Goal: Information Seeking & Learning: Find specific fact

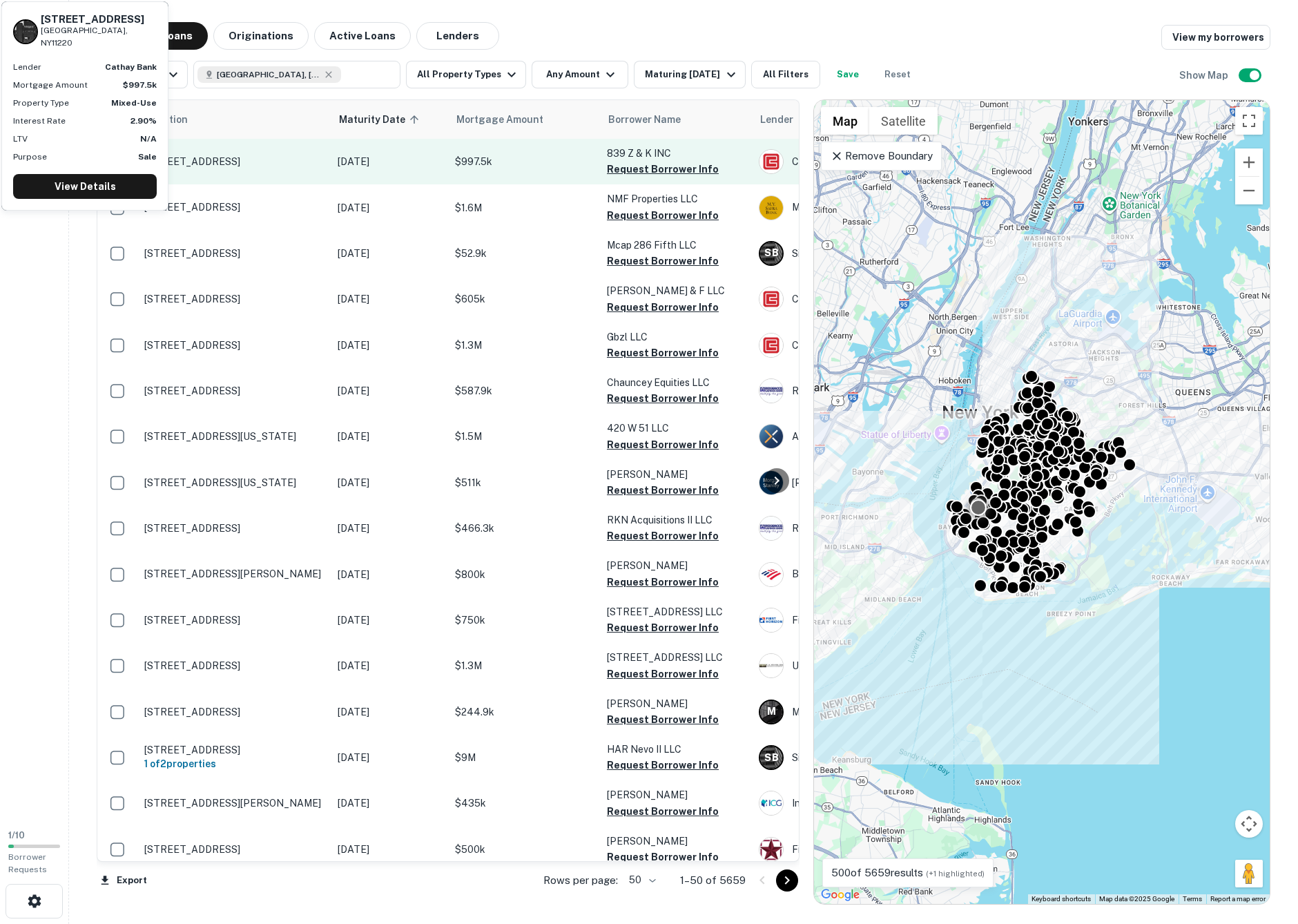
click at [272, 166] on p "[STREET_ADDRESS]" at bounding box center [233, 162] width 179 height 13
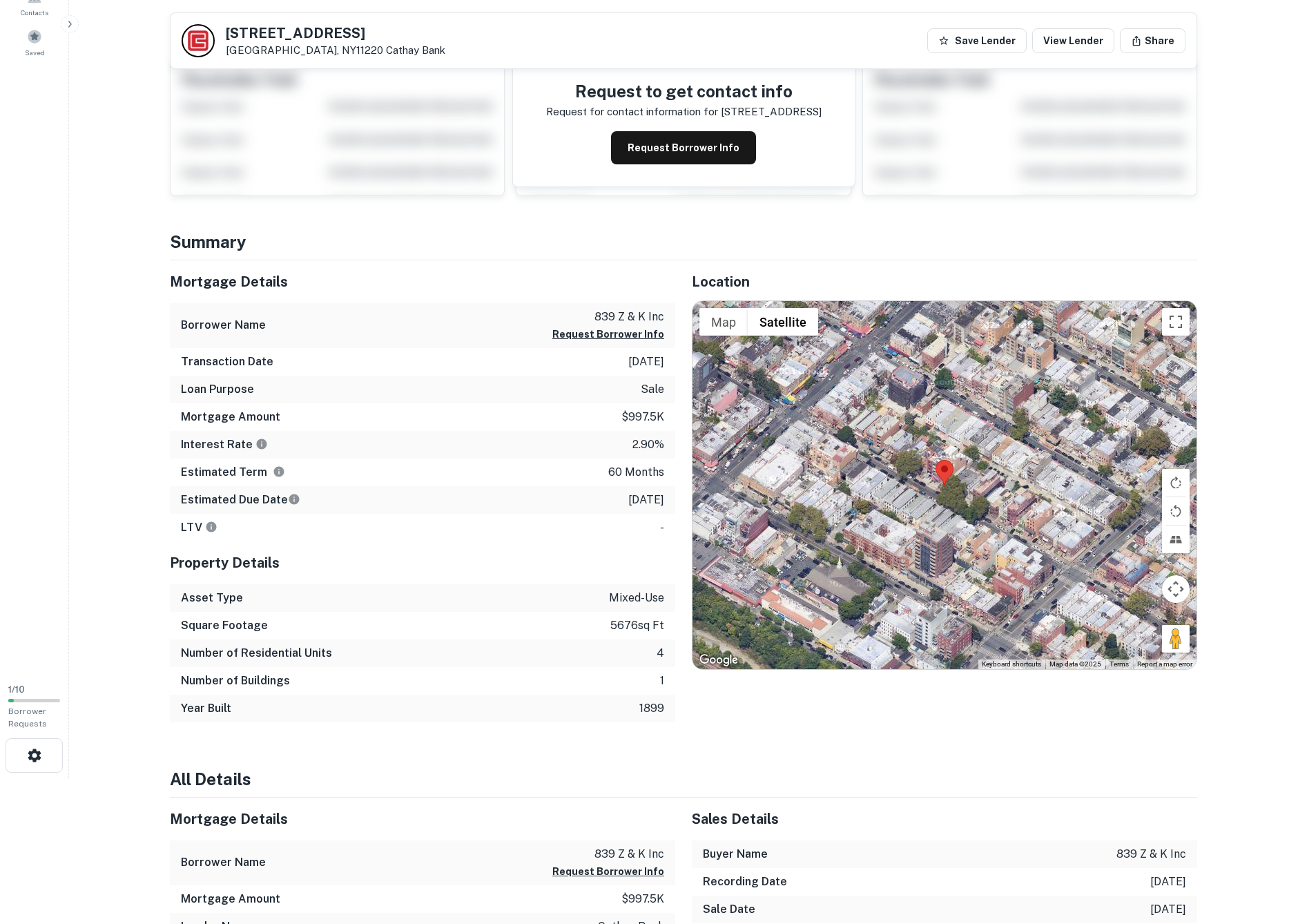
scroll to position [149, 0]
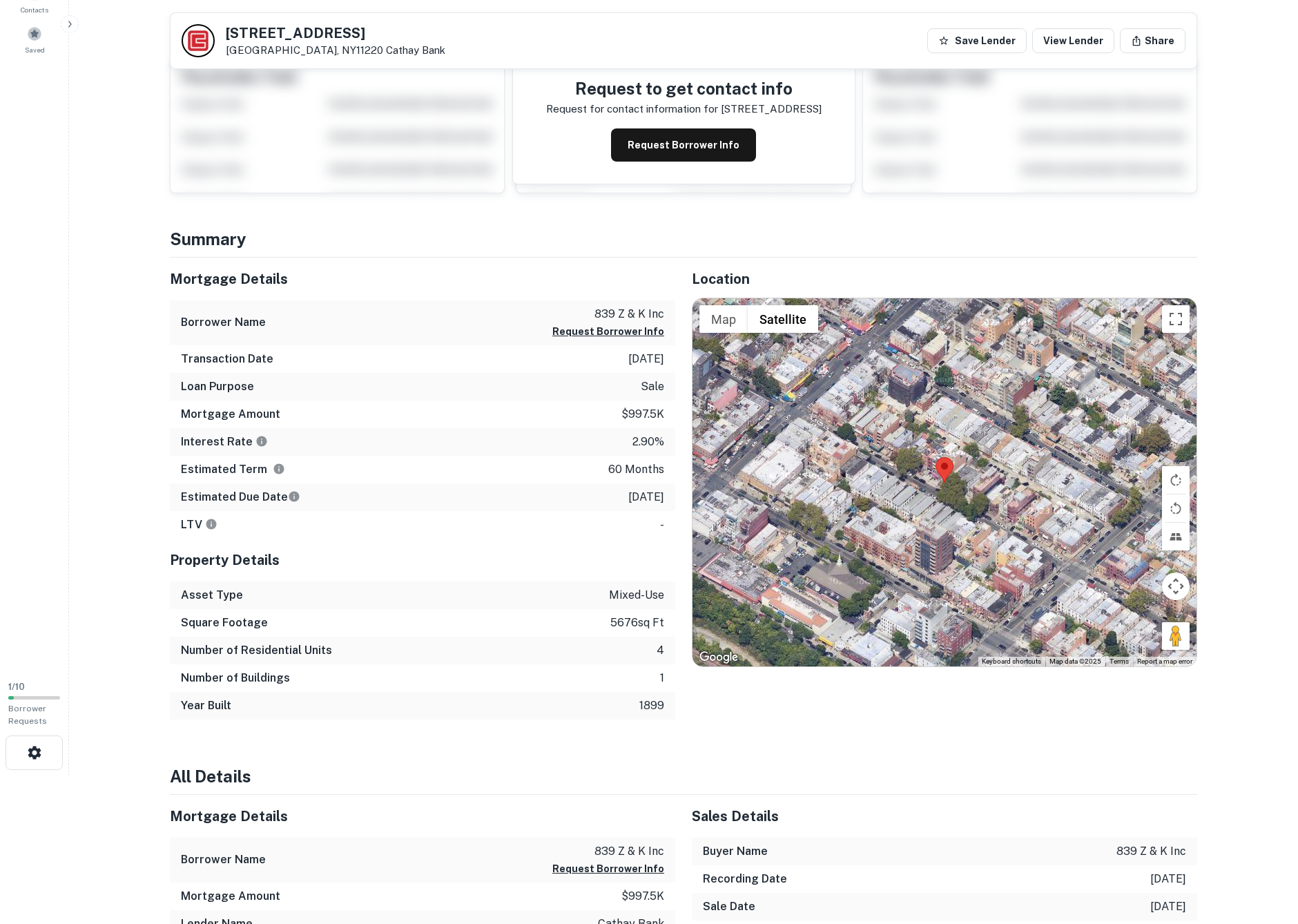
drag, startPoint x: 612, startPoint y: 359, endPoint x: 664, endPoint y: 358, distance: 52.0
click at [664, 358] on div "Transaction Date [DATE]" at bounding box center [422, 358] width 505 height 27
click at [274, 468] on icon "Term is based on a standard schedule for this type of loan." at bounding box center [279, 469] width 10 height 10
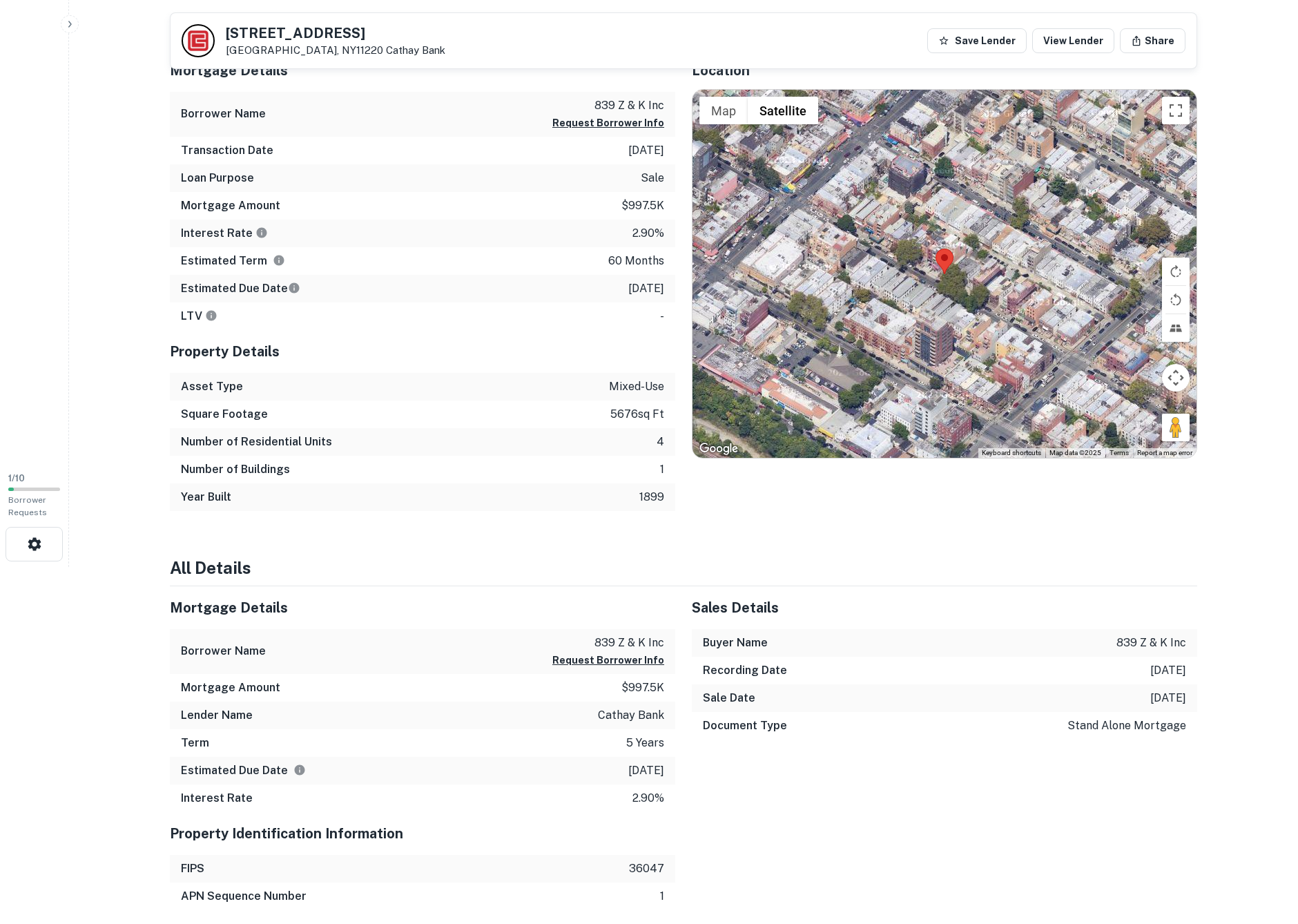
scroll to position [359, 0]
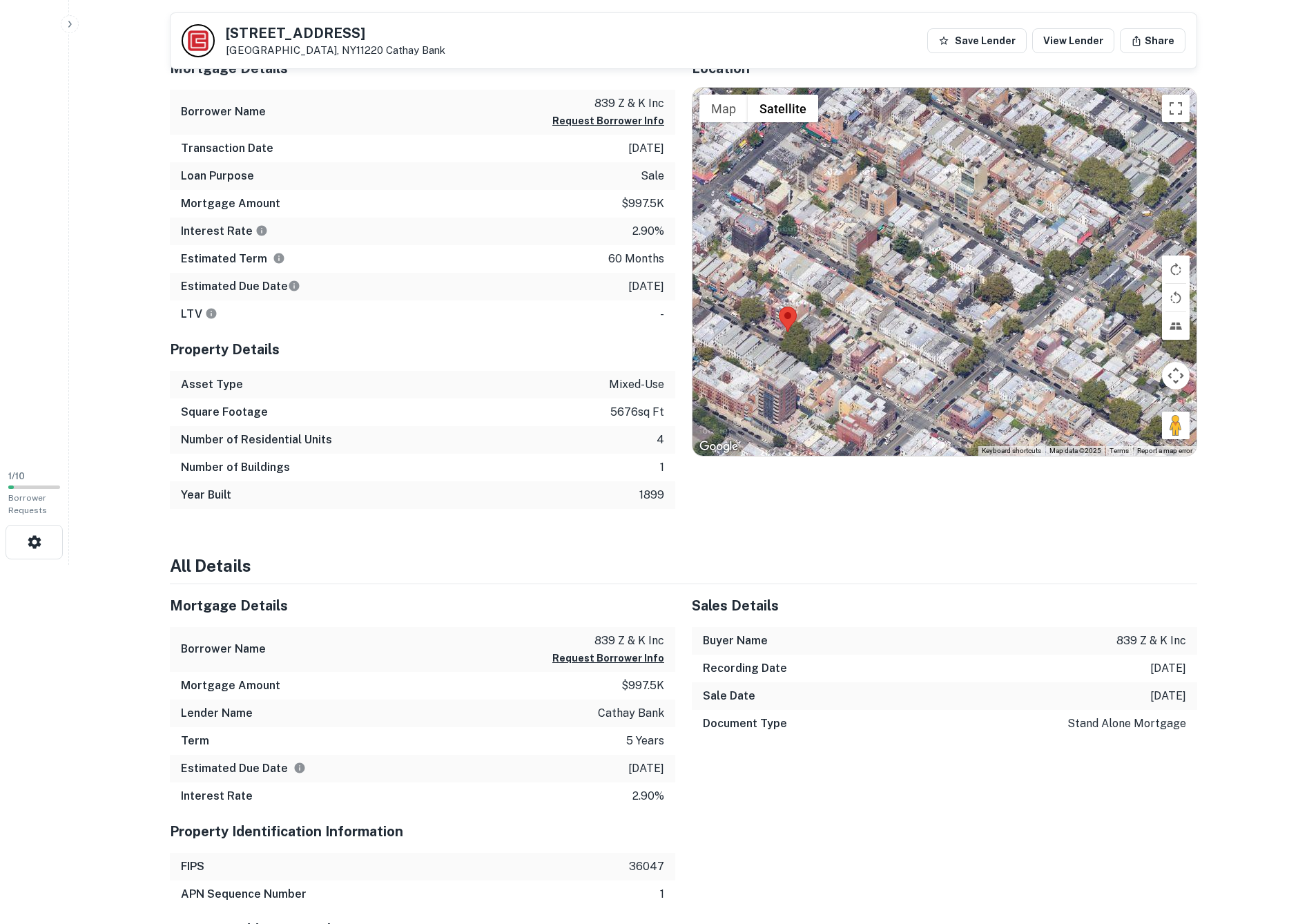
drag, startPoint x: 866, startPoint y: 279, endPoint x: 714, endPoint y: 332, distance: 161.0
click at [712, 333] on div at bounding box center [944, 271] width 504 height 368
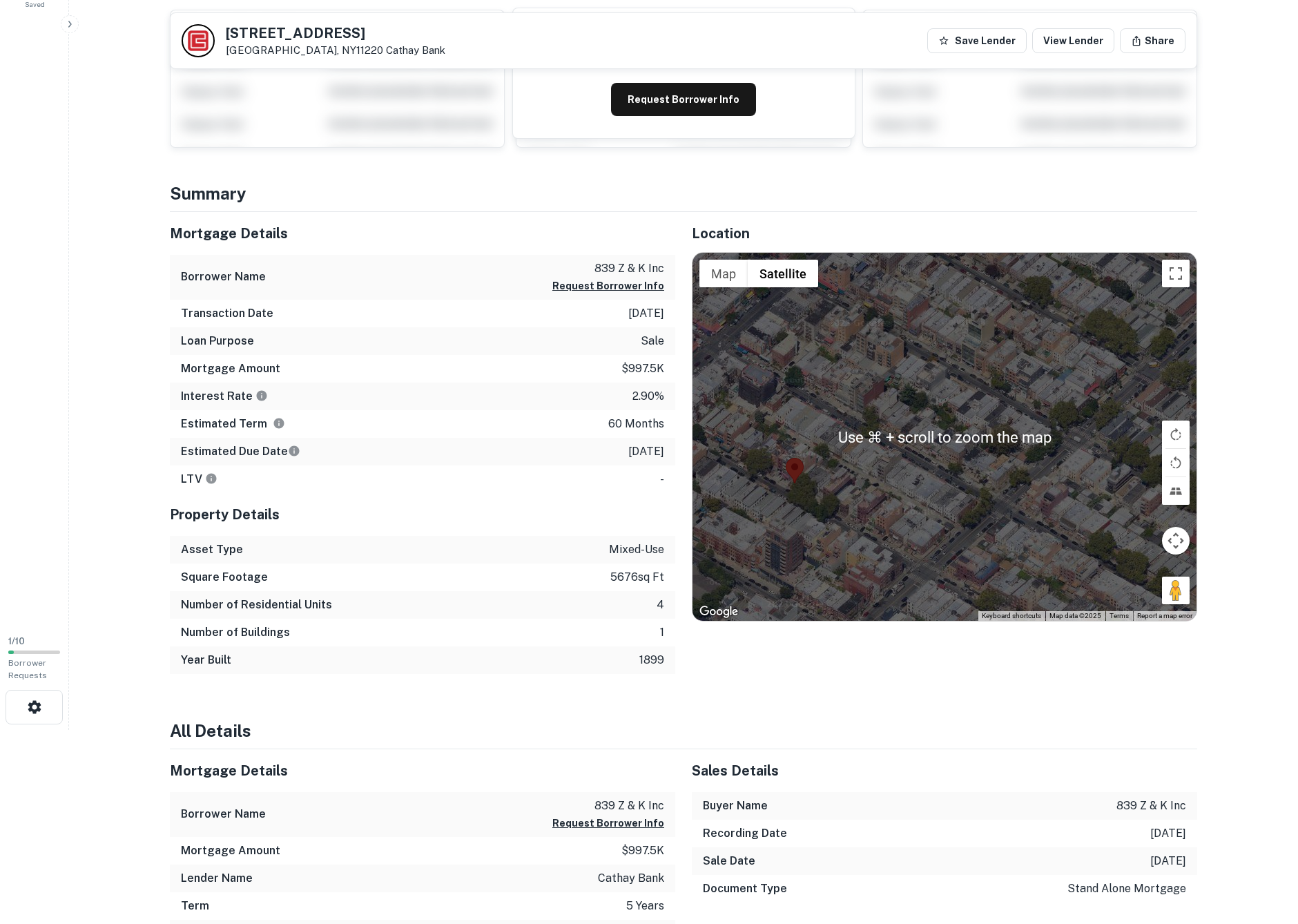
scroll to position [192, 0]
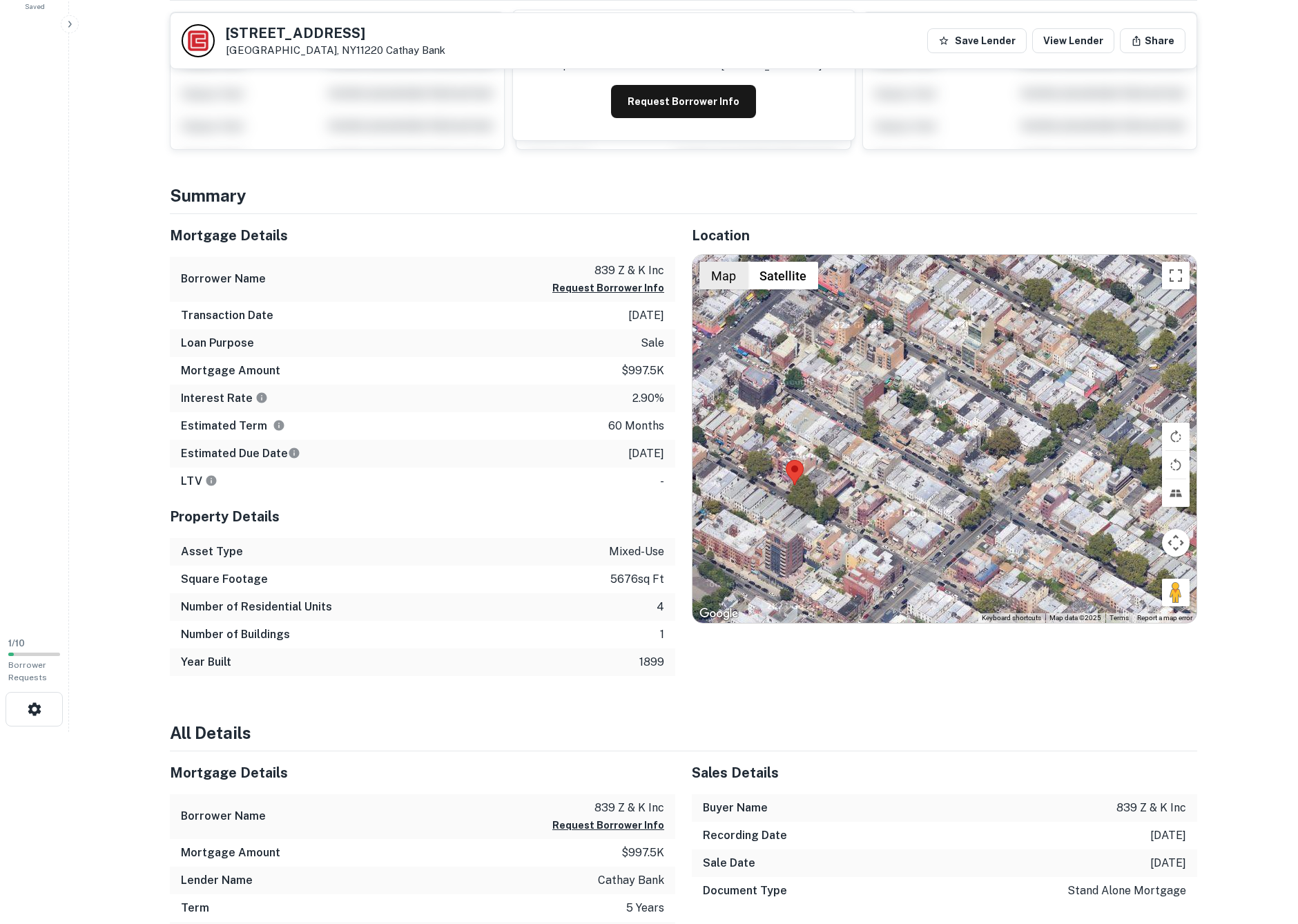
drag, startPoint x: 729, startPoint y: 282, endPoint x: 746, endPoint y: 283, distance: 17.0
click at [729, 282] on button "Map" at bounding box center [724, 275] width 49 height 27
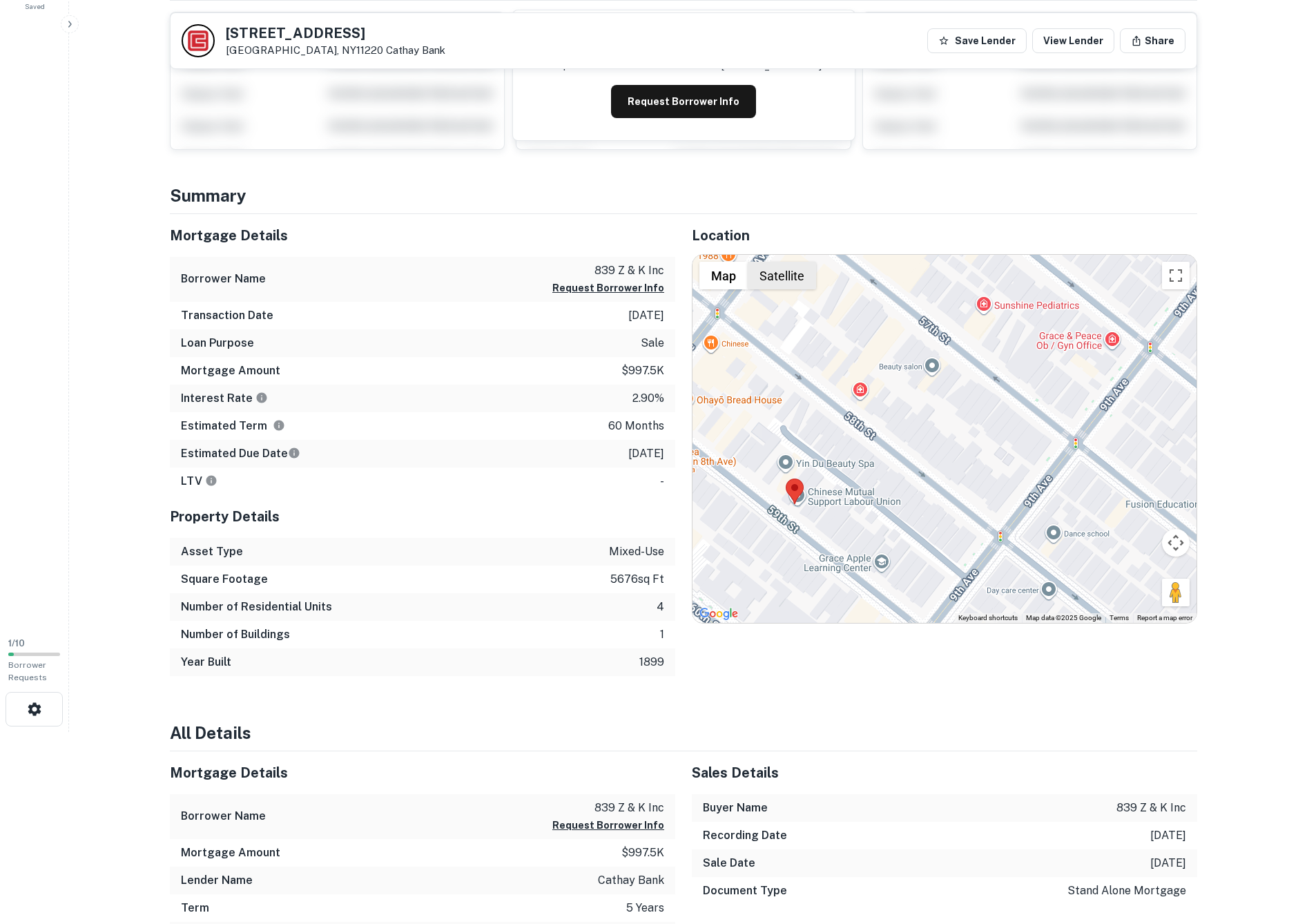
click at [780, 279] on button "Satellite" at bounding box center [782, 275] width 68 height 27
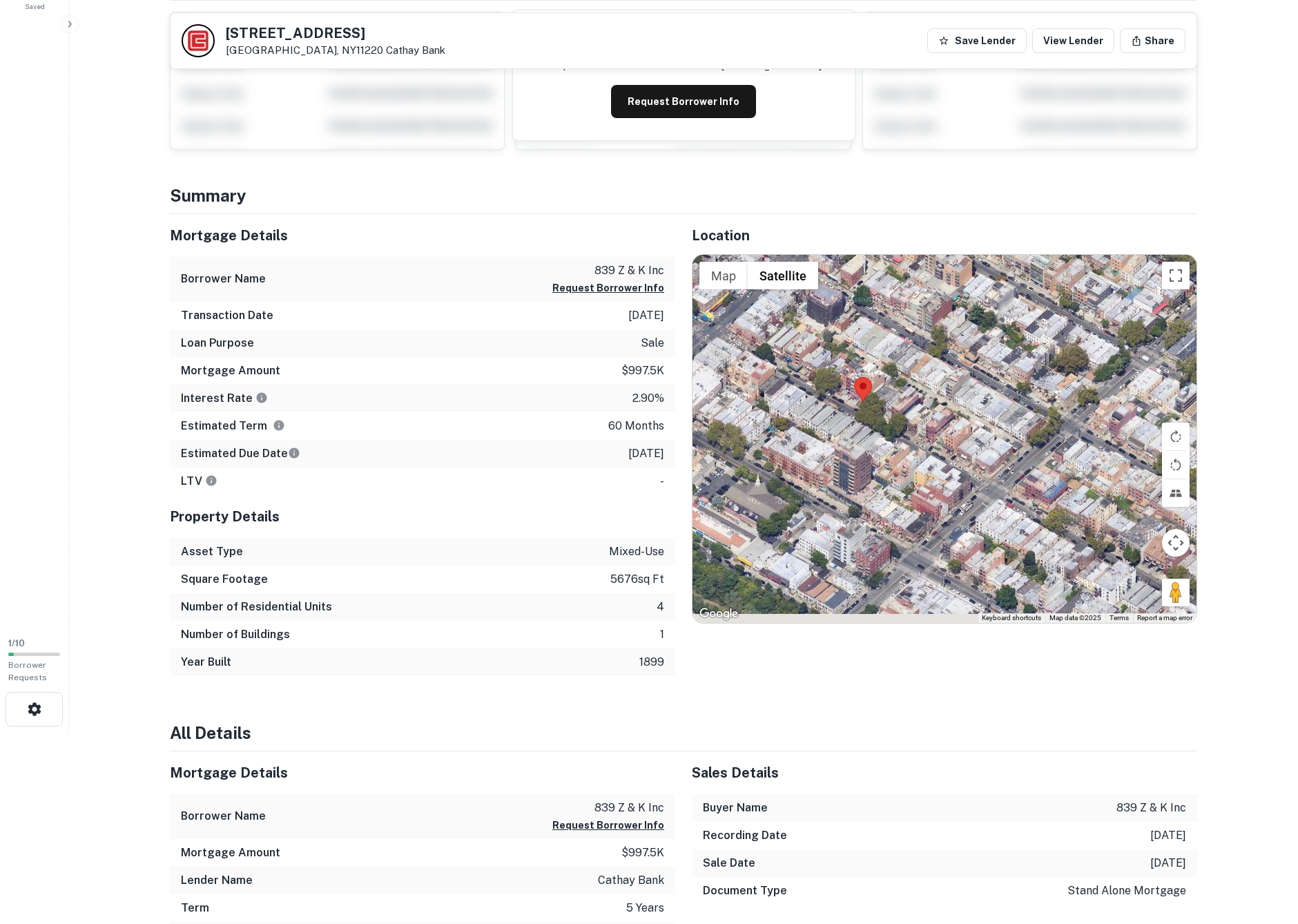
drag, startPoint x: 764, startPoint y: 488, endPoint x: 827, endPoint y: 391, distance: 115.7
click at [827, 391] on div at bounding box center [944, 439] width 504 height 368
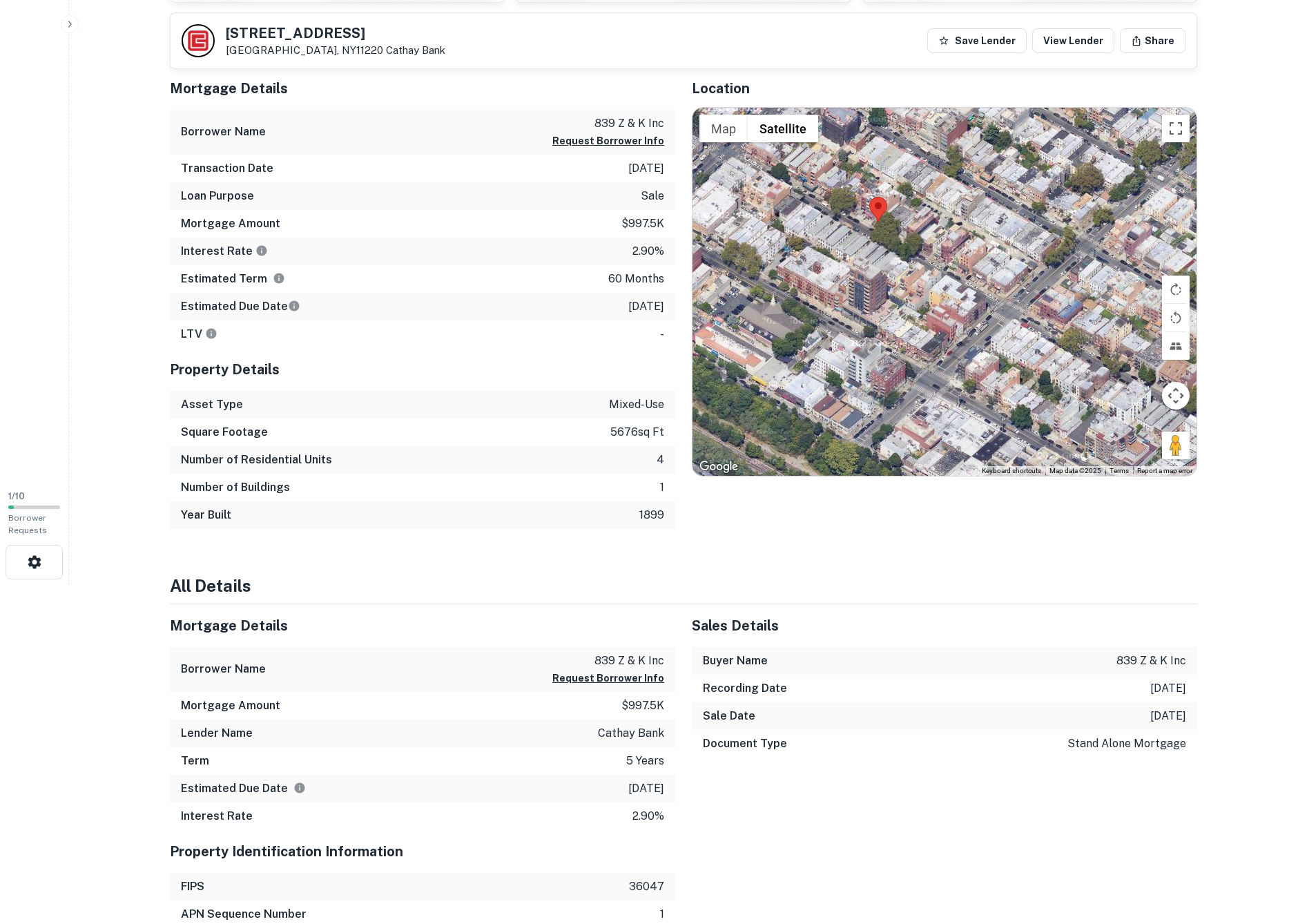
scroll to position [0, 0]
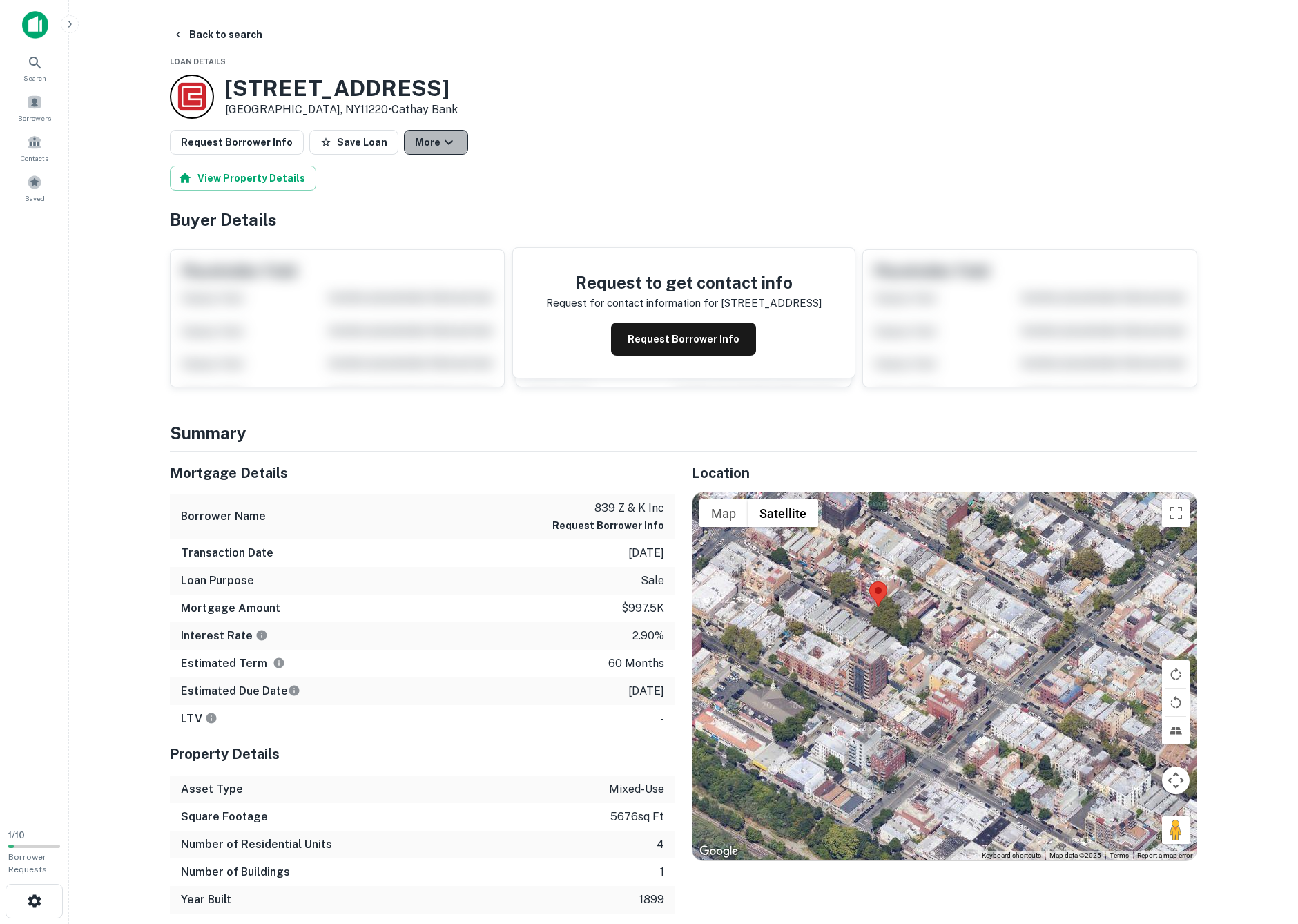
click at [415, 132] on button "More" at bounding box center [436, 142] width 64 height 25
click at [548, 184] on div at bounding box center [649, 462] width 1298 height 924
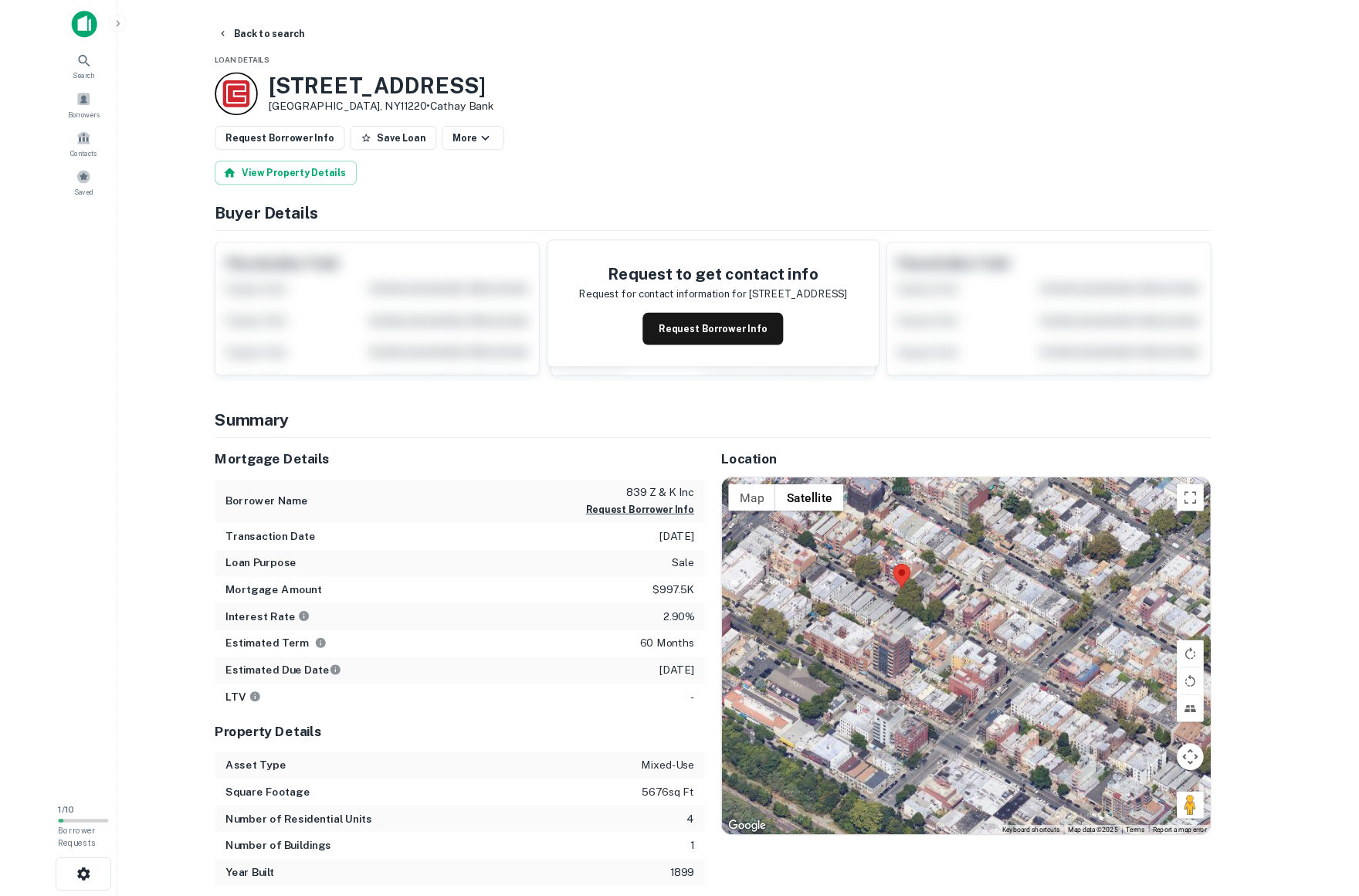
scroll to position [6, 0]
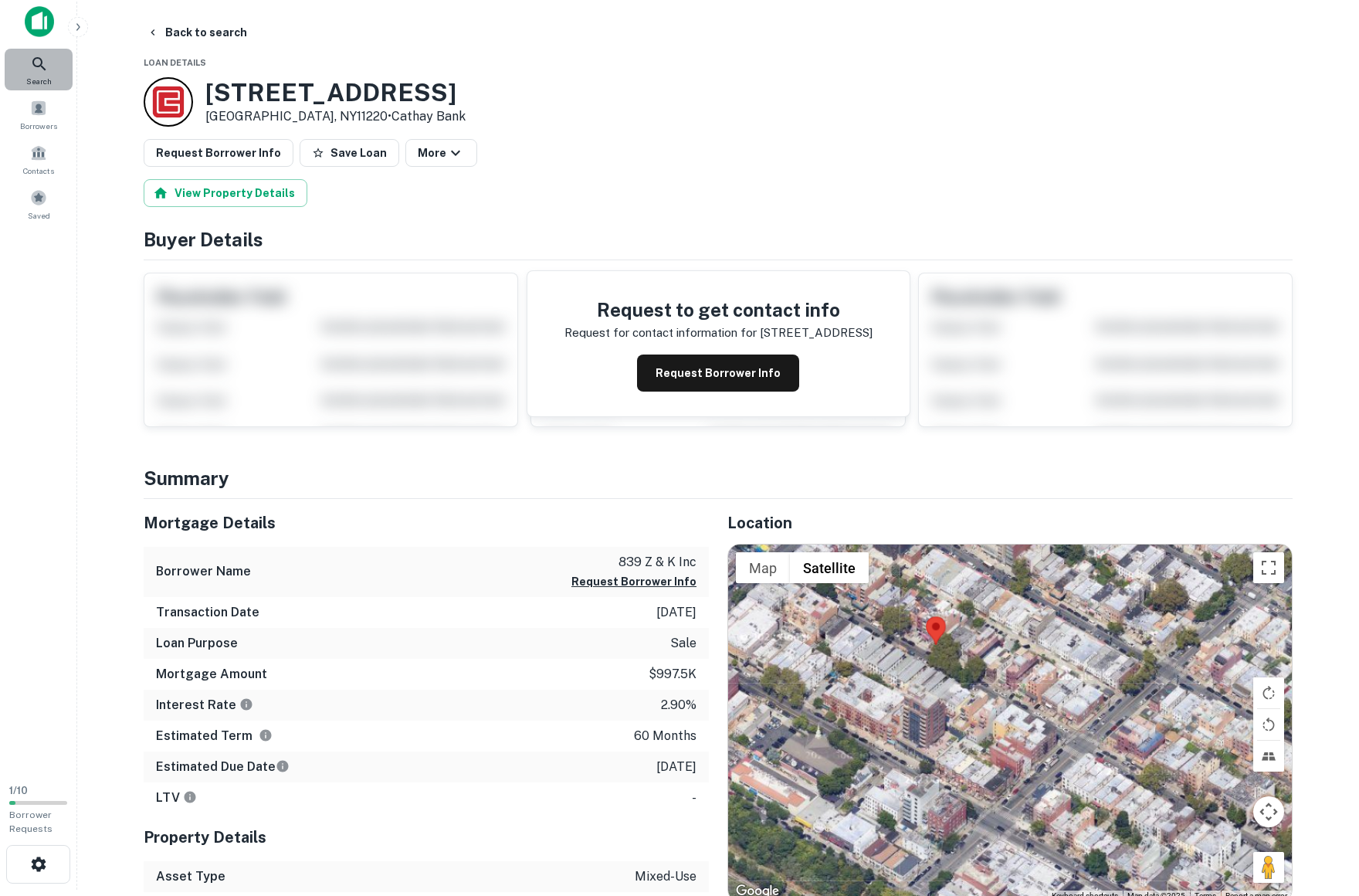
click at [43, 62] on icon at bounding box center [39, 64] width 18 height 18
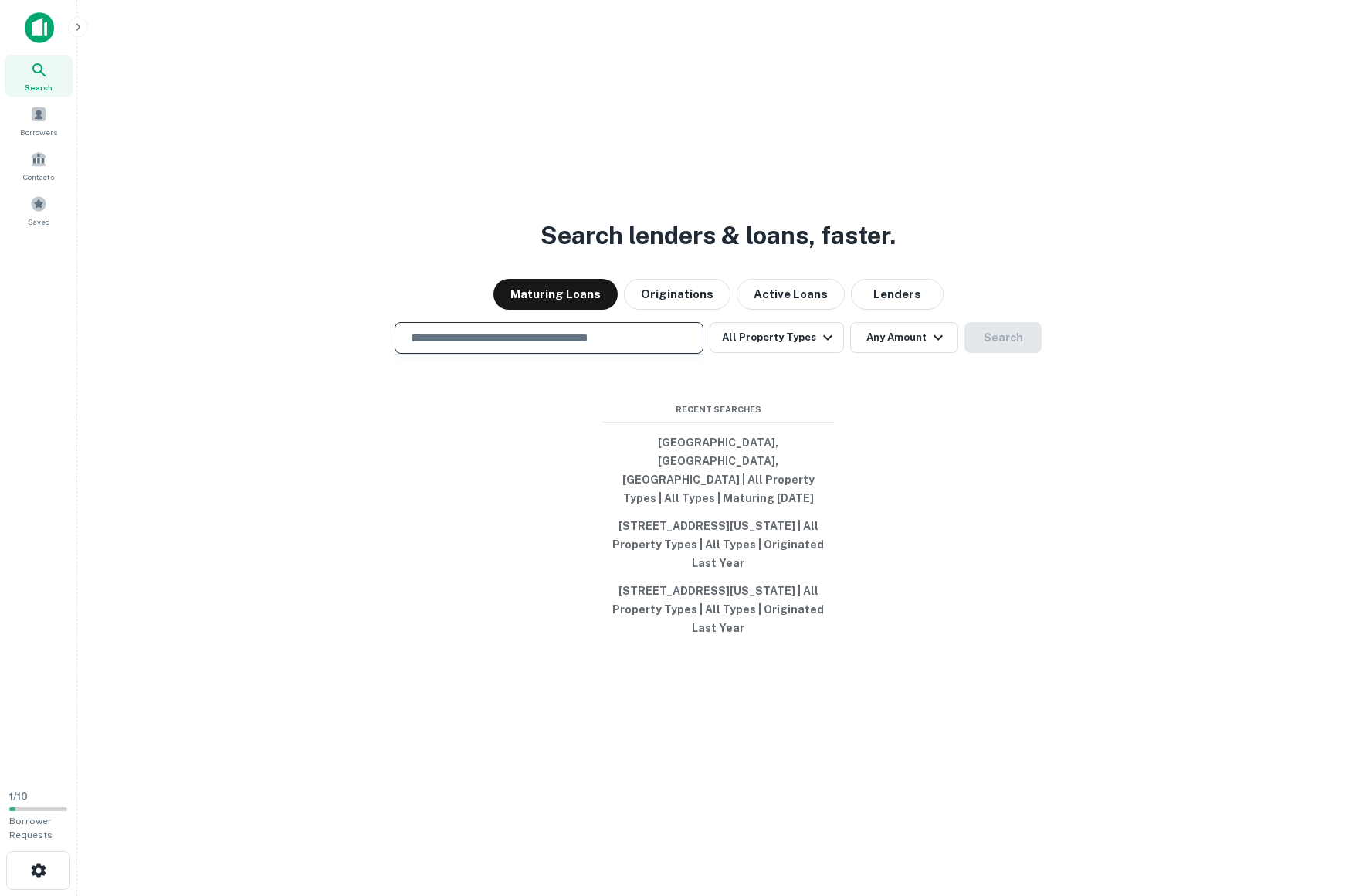
click at [466, 346] on input "text" at bounding box center [549, 338] width 295 height 18
click at [711, 472] on button "[GEOGRAPHIC_DATA], [GEOGRAPHIC_DATA], [GEOGRAPHIC_DATA] | All Property Types | …" at bounding box center [718, 470] width 232 height 83
type input "**********"
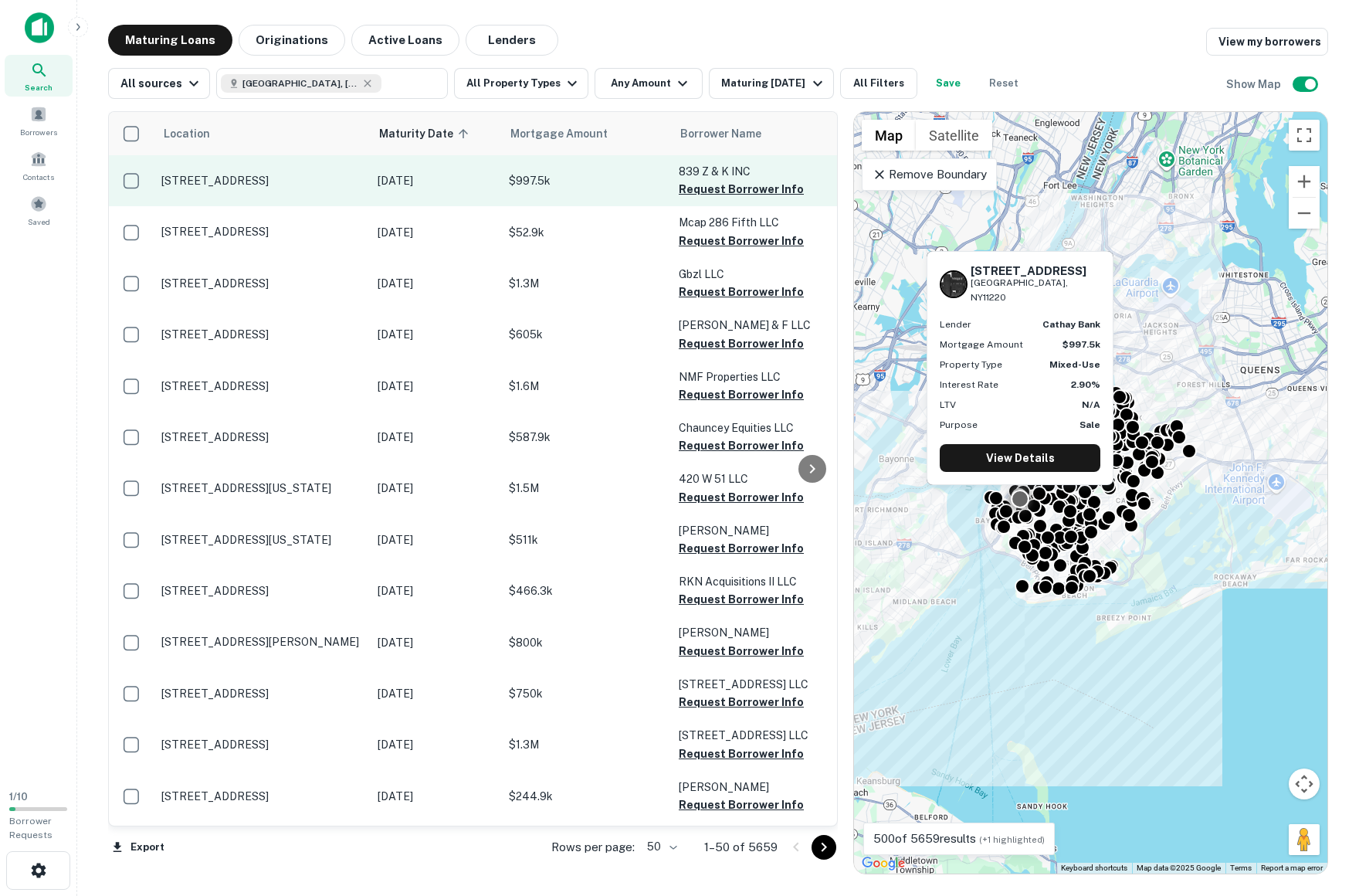
click at [200, 182] on p "[STREET_ADDRESS]" at bounding box center [261, 181] width 200 height 14
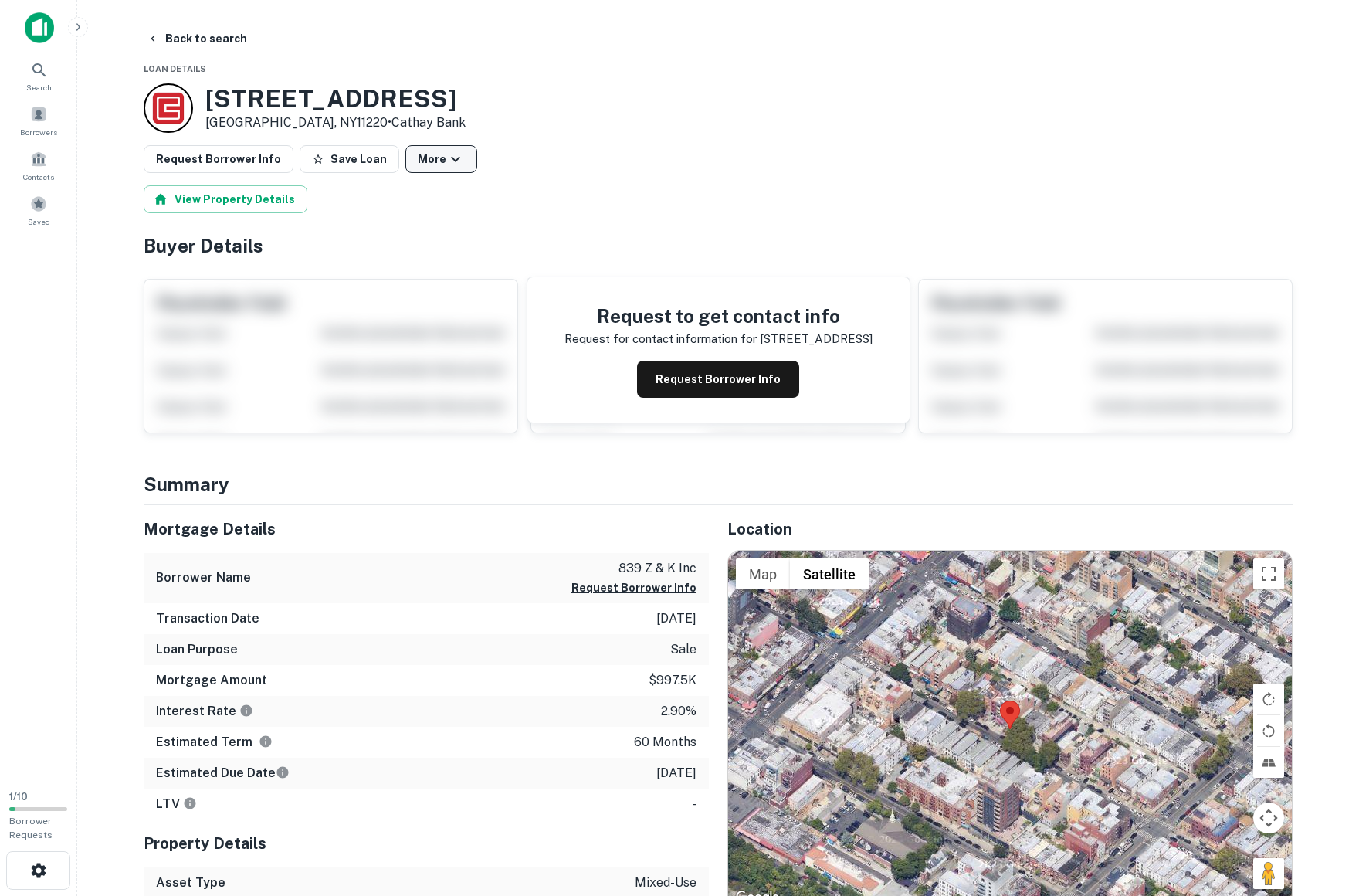
click at [416, 161] on button "More" at bounding box center [441, 159] width 72 height 28
click at [566, 185] on div at bounding box center [679, 448] width 1359 height 896
drag, startPoint x: 538, startPoint y: 82, endPoint x: 529, endPoint y: 81, distance: 9.1
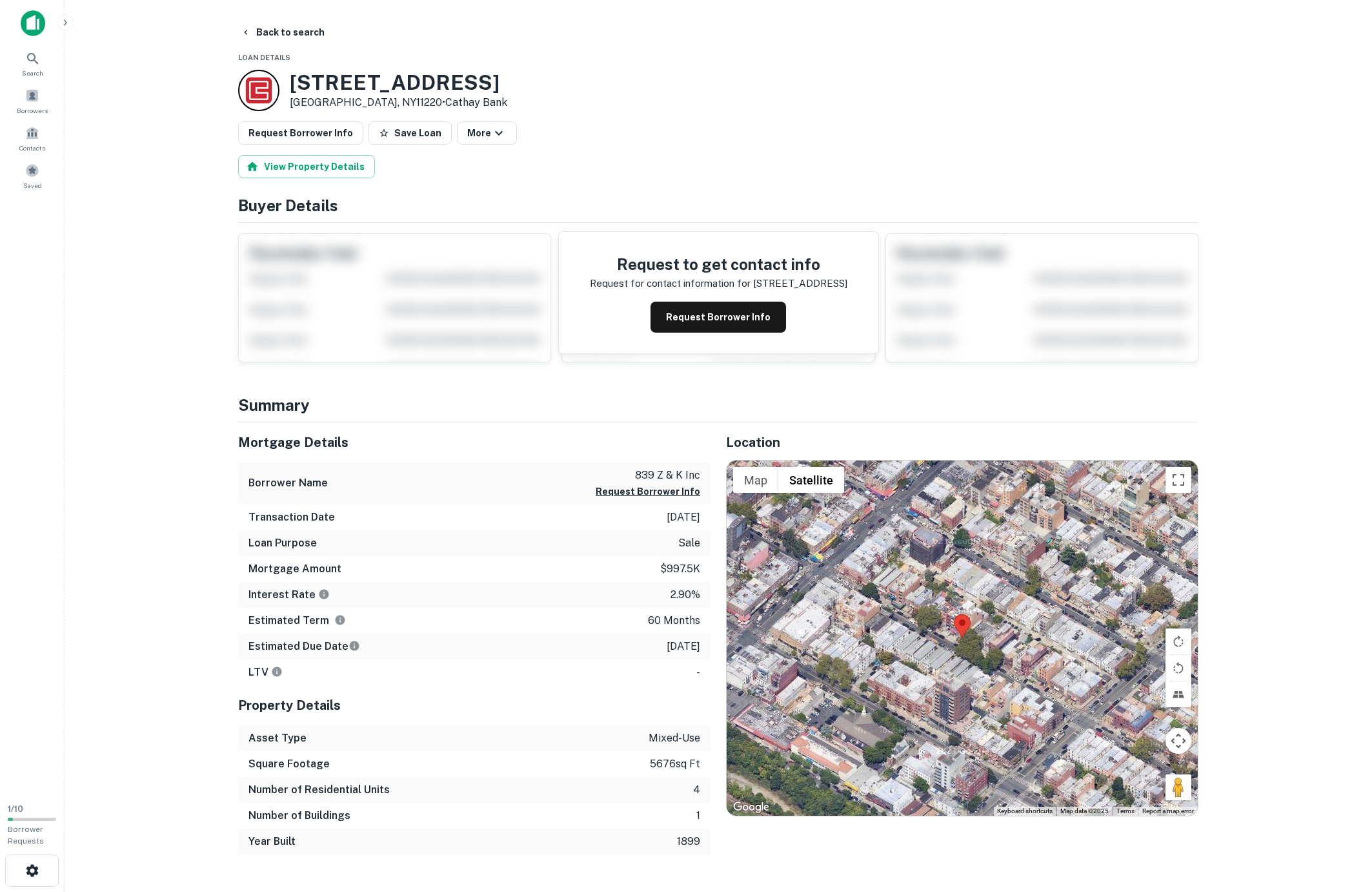
scroll to position [4, 0]
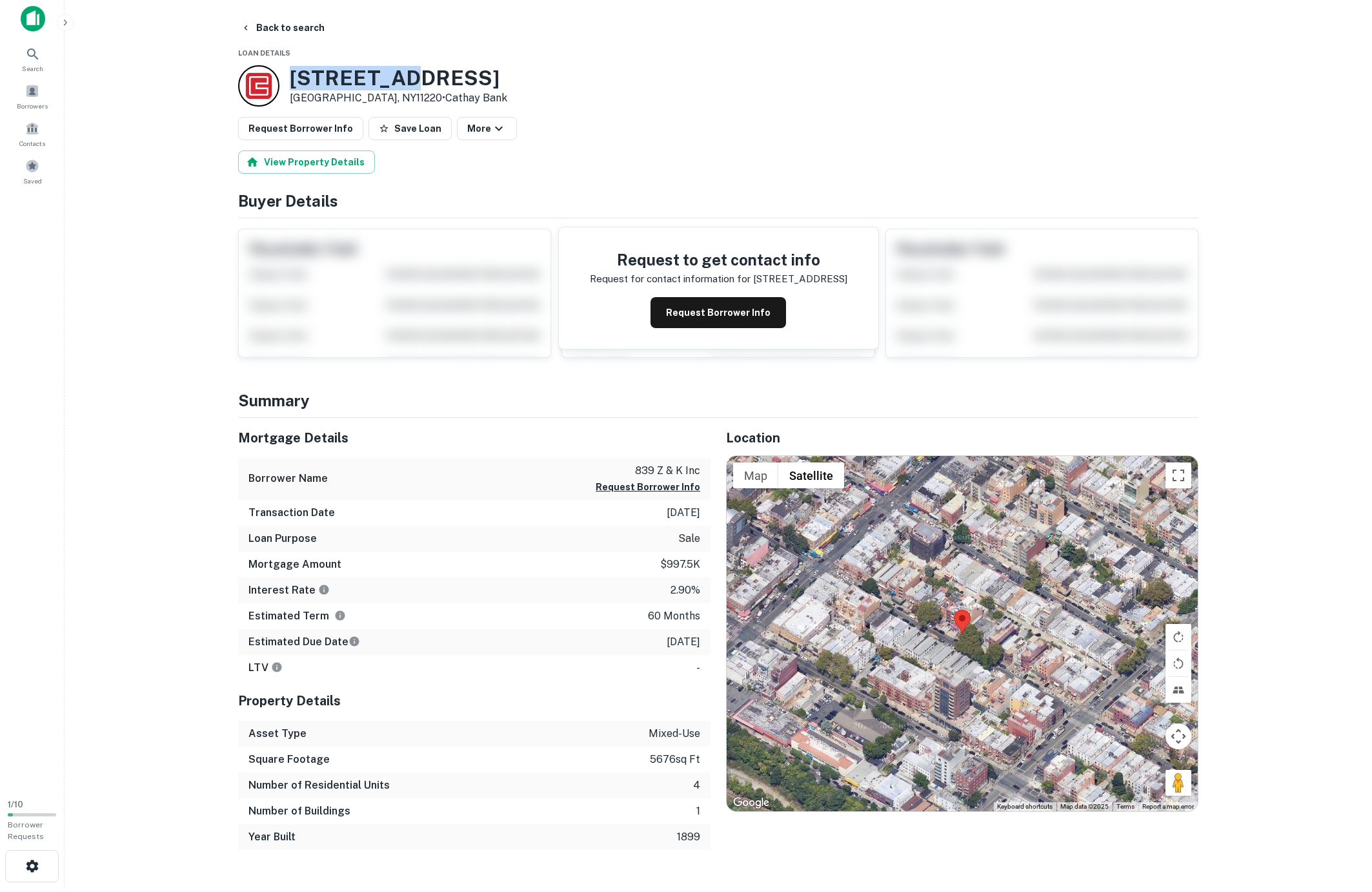
drag, startPoint x: 288, startPoint y: 80, endPoint x: 405, endPoint y: 83, distance: 117.0
click at [405, 83] on div "839 59th St Brooklyn, NY11220 • Cathay Bank" at bounding box center [373, 86] width 269 height 41
drag, startPoint x: 410, startPoint y: 80, endPoint x: 266, endPoint y: 78, distance: 144.0
click at [266, 78] on div "839 59th St Brooklyn, NY11220 • Cathay Bank" at bounding box center [373, 86] width 269 height 41
copy div "[STREET_ADDRESS]"
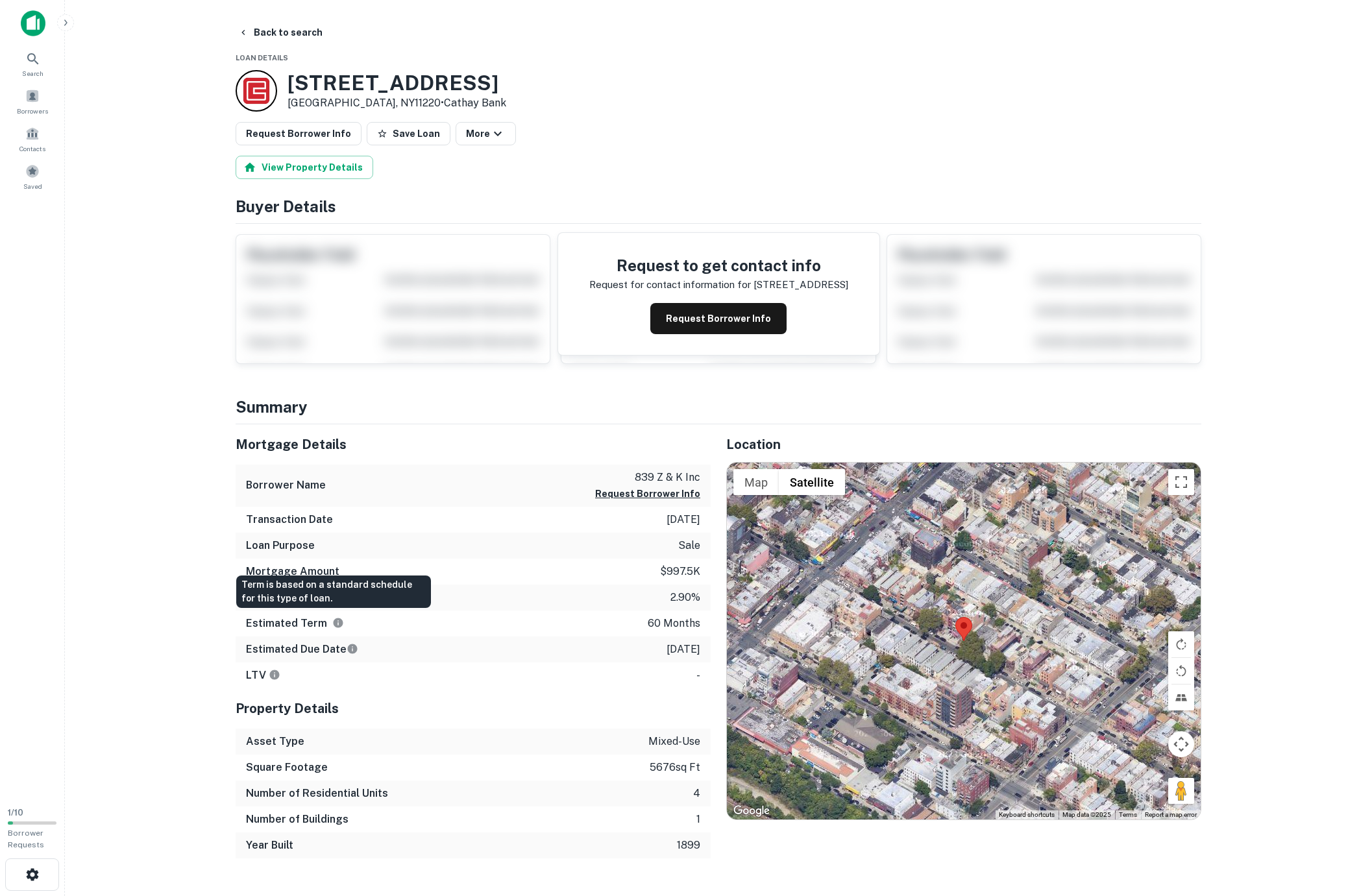
click at [335, 622] on icon "Term is based on a standard schedule for this type of loan." at bounding box center [338, 623] width 10 height 10
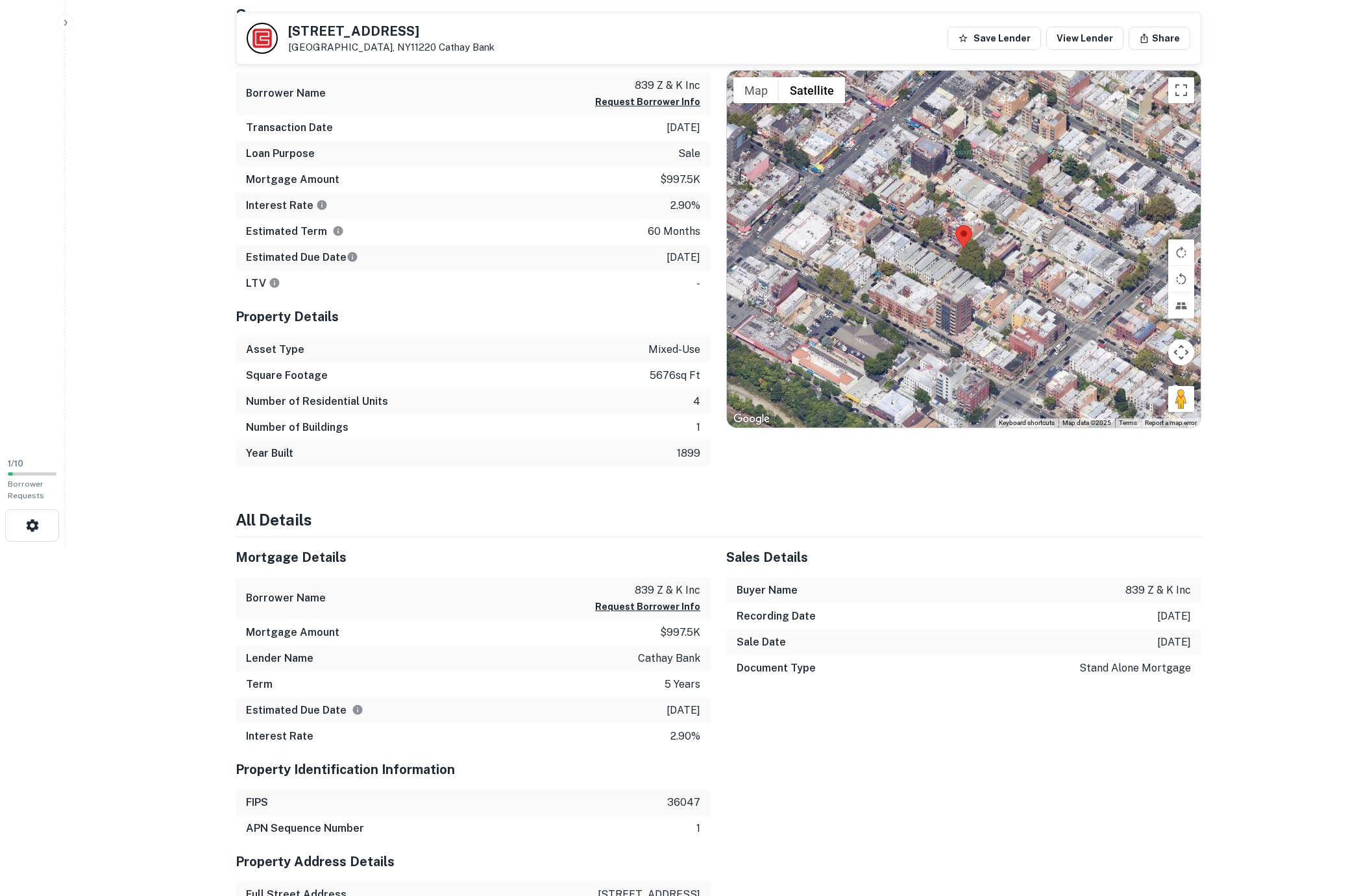
scroll to position [394, 0]
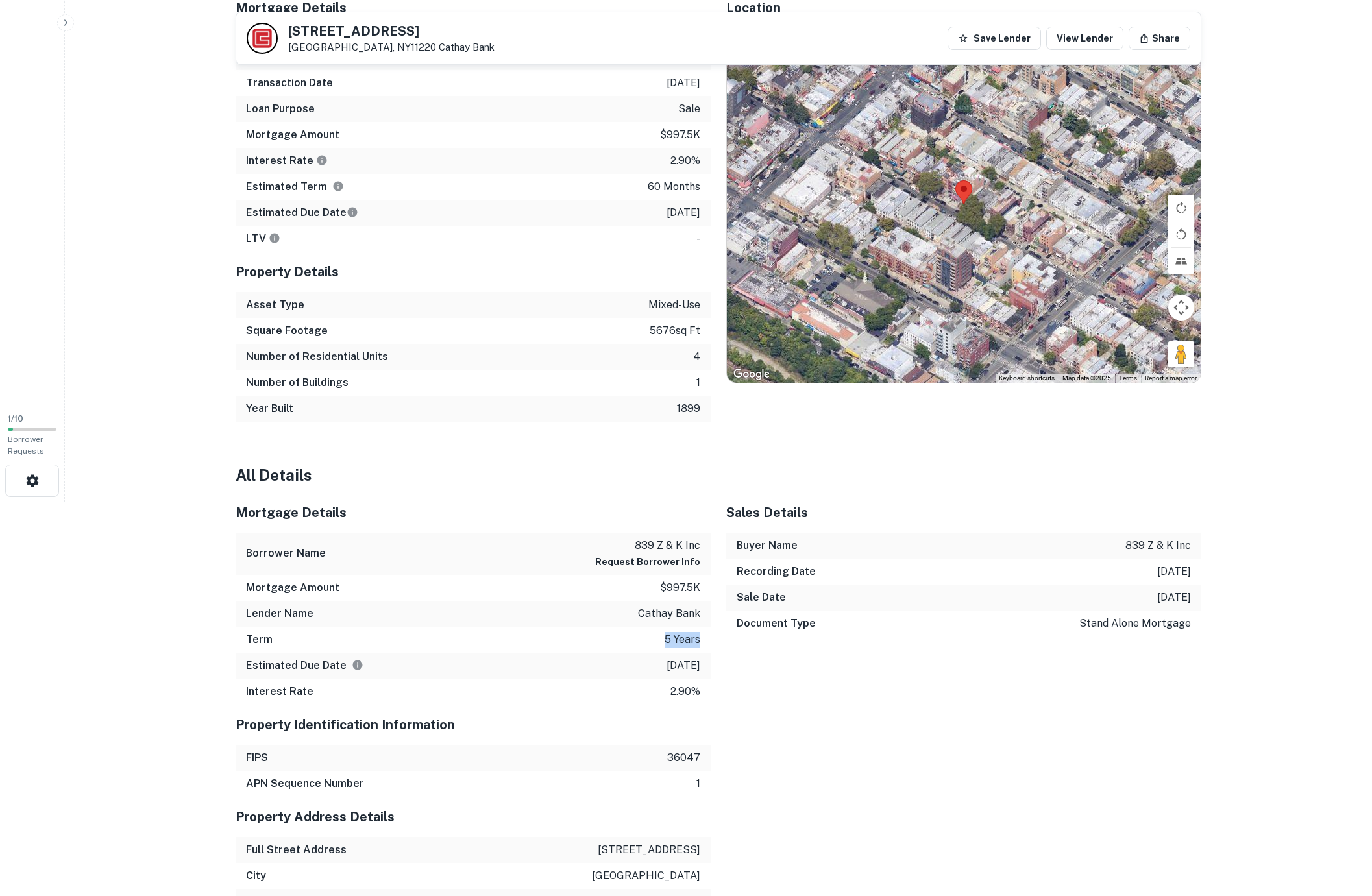
drag, startPoint x: 663, startPoint y: 637, endPoint x: 702, endPoint y: 638, distance: 39.0
click at [702, 638] on div "Term 5 years" at bounding box center [473, 639] width 475 height 26
click at [701, 638] on div "Term 5 years" at bounding box center [473, 639] width 475 height 26
drag, startPoint x: 701, startPoint y: 638, endPoint x: 606, endPoint y: 636, distance: 95.0
click at [612, 638] on div "Term 5 years" at bounding box center [473, 639] width 475 height 26
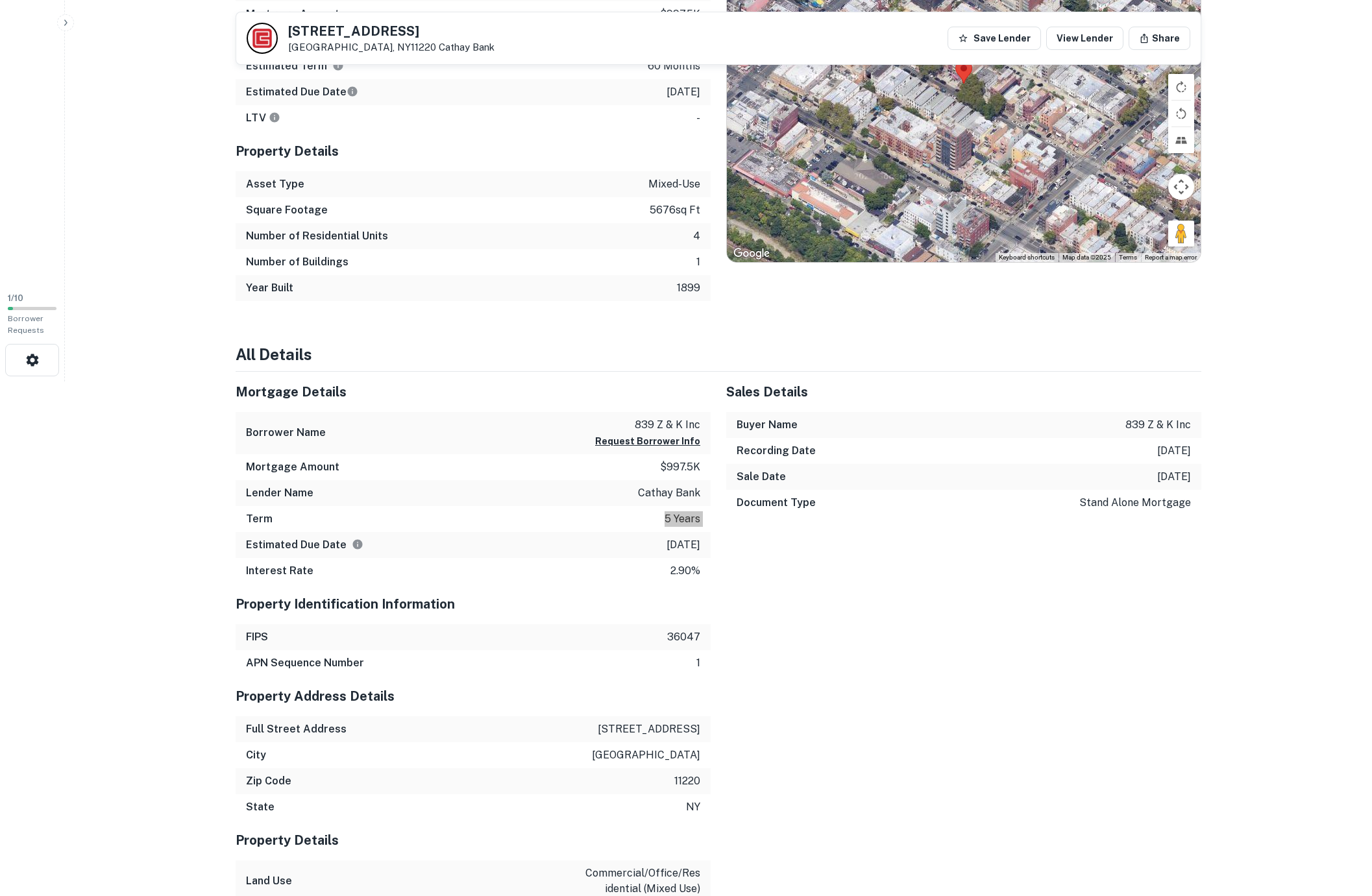
scroll to position [513, 0]
drag, startPoint x: 248, startPoint y: 518, endPoint x: 281, endPoint y: 515, distance: 33.1
click at [281, 515] on div "Term 5 years" at bounding box center [473, 520] width 475 height 26
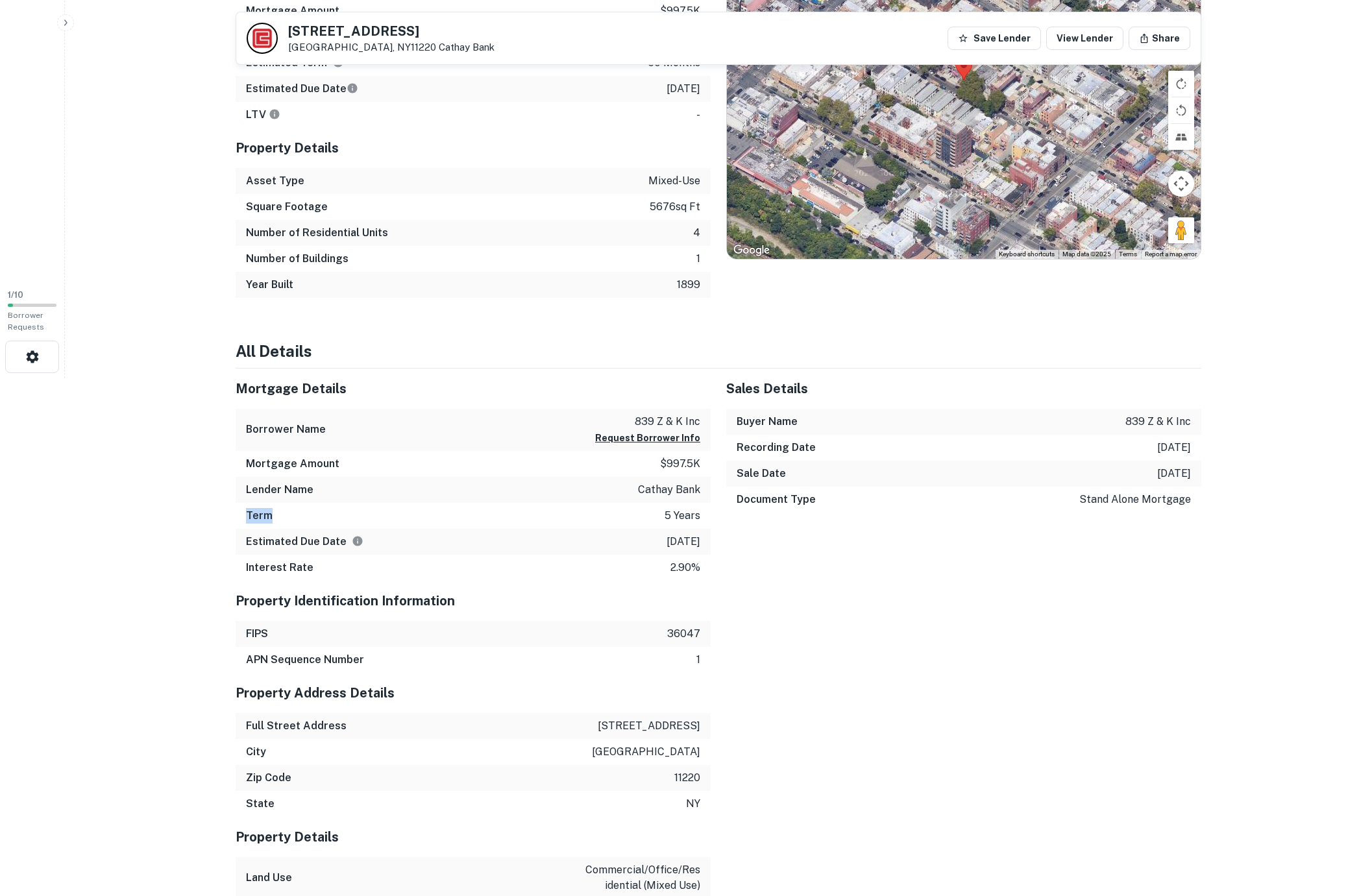
scroll to position [0, 0]
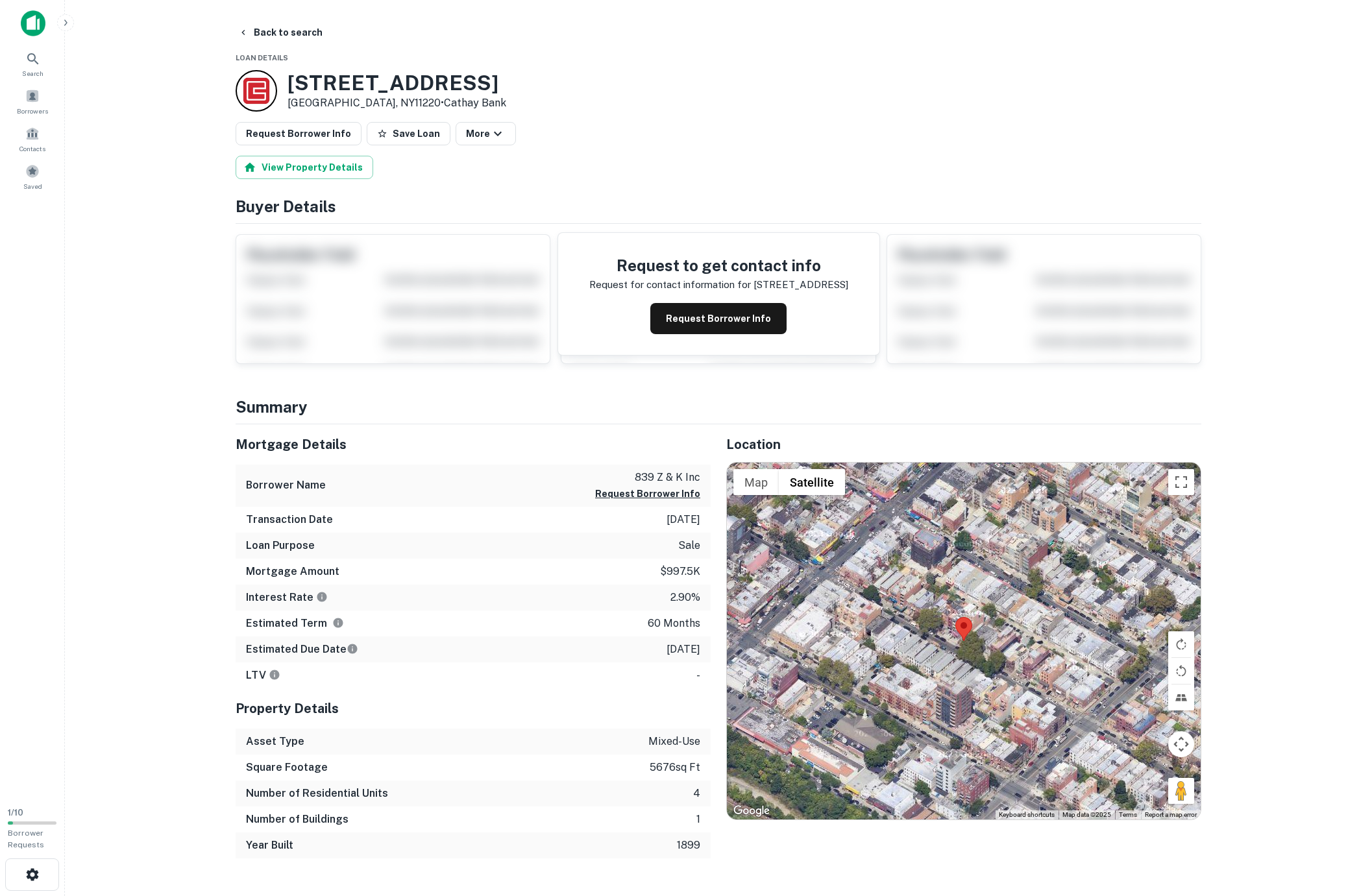
click at [30, 22] on img at bounding box center [33, 23] width 25 height 26
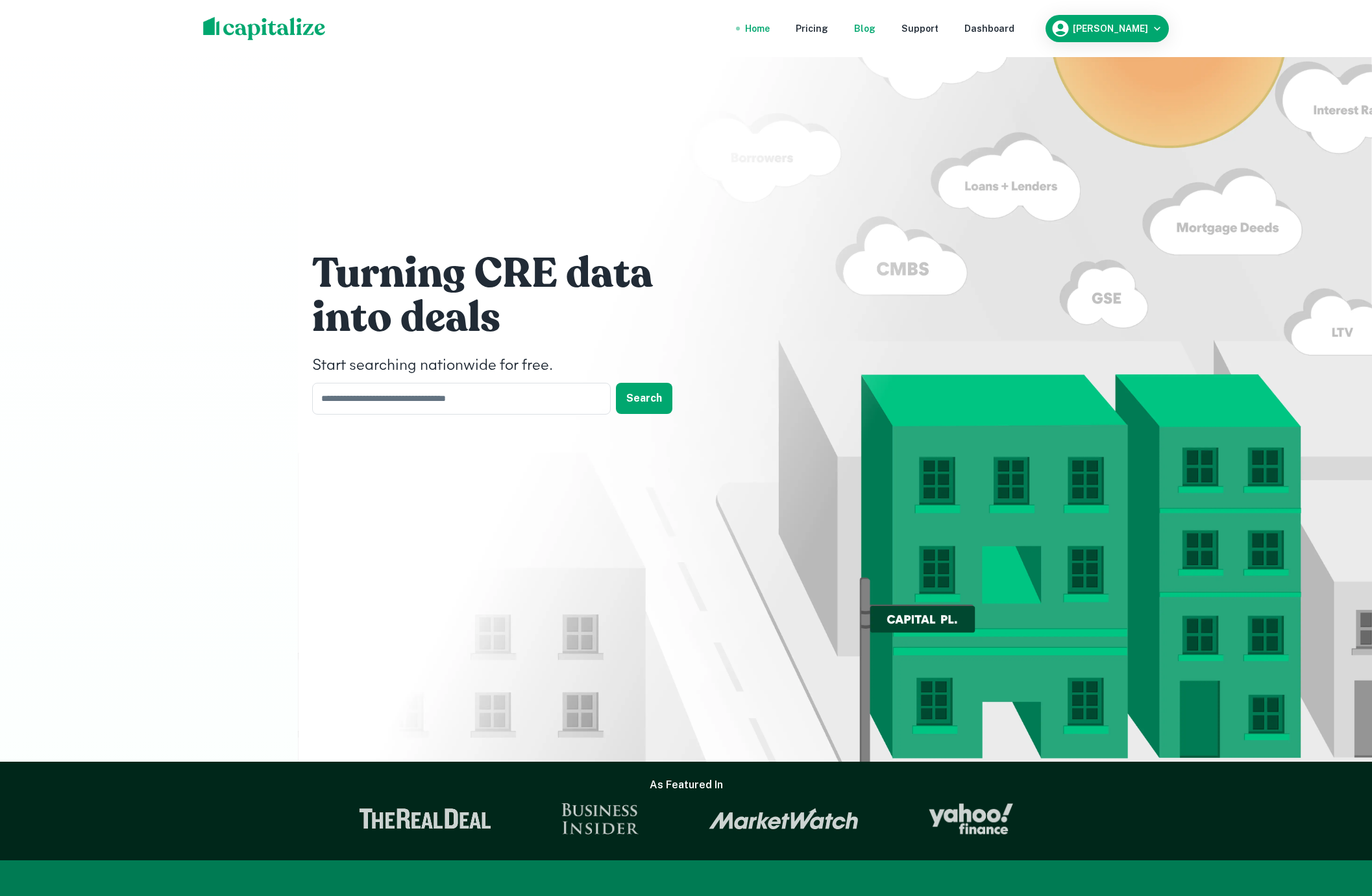
click at [874, 29] on div "Blog" at bounding box center [864, 28] width 21 height 14
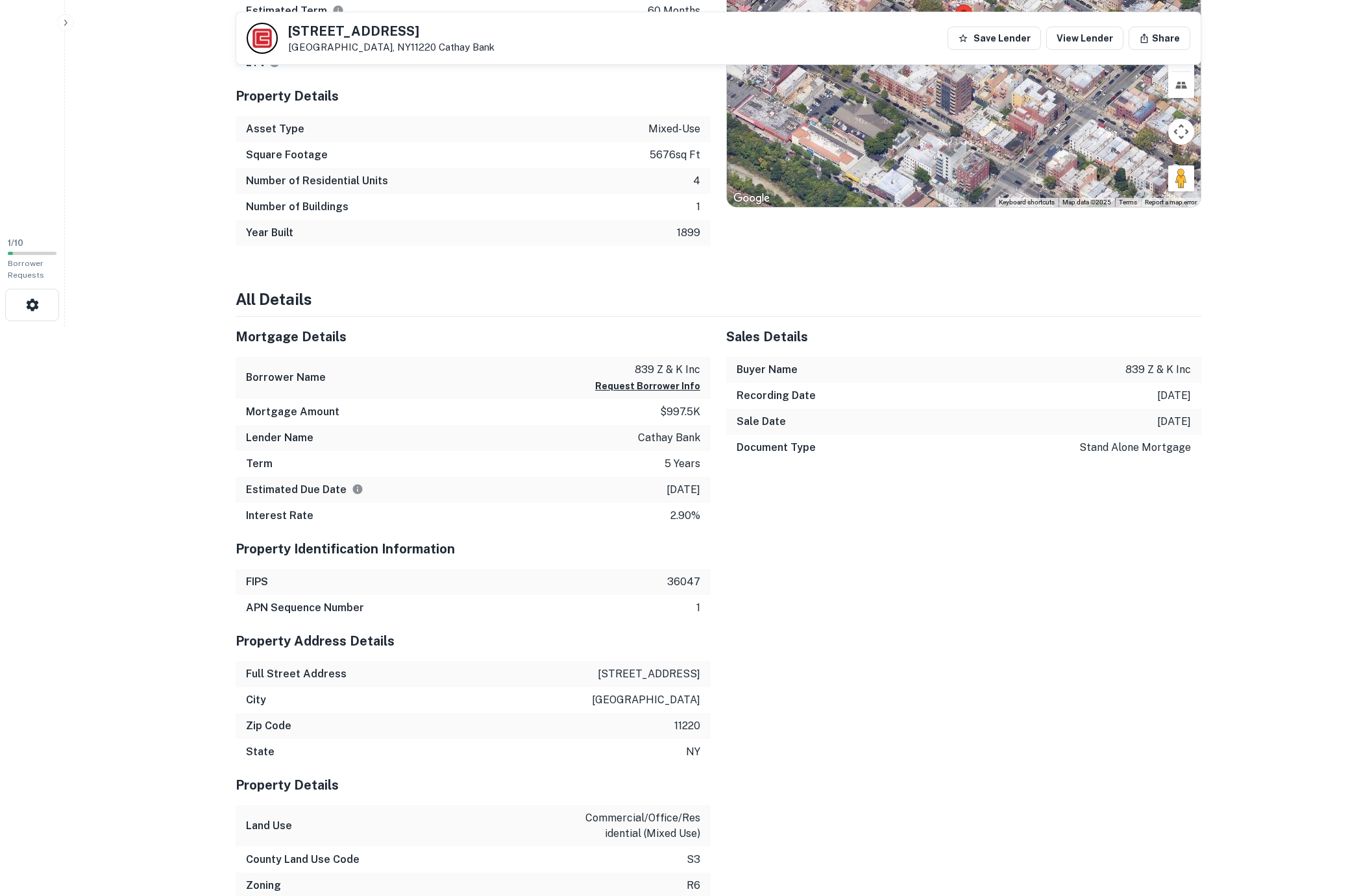
scroll to position [567, 0]
